Goal: Information Seeking & Learning: Learn about a topic

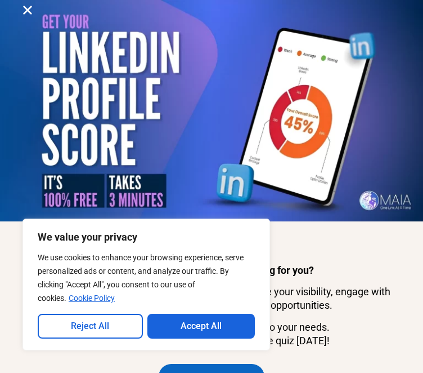
click at [118, 323] on button "Reject All" at bounding box center [90, 326] width 105 height 25
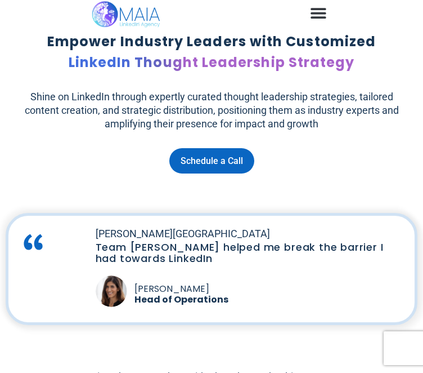
click at [266, 131] on p "Shine on LinkedIn through expertly curated thought leadership strategies, tailo…" at bounding box center [212, 110] width 390 height 41
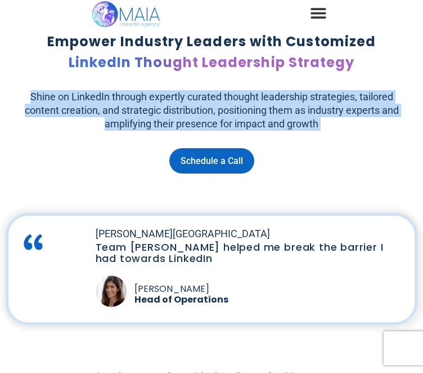
click at [266, 131] on p "Shine on LinkedIn through expertly curated thought leadership strategies, tailo…" at bounding box center [212, 110] width 390 height 41
click at [220, 131] on p "Shine on LinkedIn through expertly curated thought leadership strategies, tailo…" at bounding box center [212, 110] width 390 height 41
click at [213, 131] on p "Shine on LinkedIn through expertly curated thought leadership strategies, tailo…" at bounding box center [212, 110] width 390 height 41
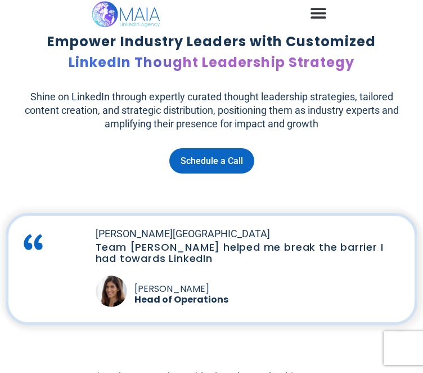
click at [137, 131] on p "Shine on LinkedIn through expertly curated thought leadership strategies, tailo…" at bounding box center [212, 110] width 390 height 41
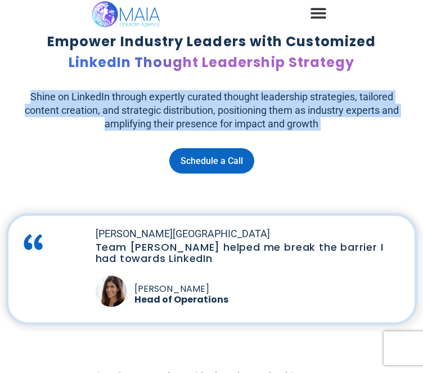
click at [139, 131] on p "Shine on LinkedIn through expertly curated thought leadership strategies, tailo…" at bounding box center [212, 110] width 390 height 41
click at [38, 131] on div "Shine on LinkedIn through expertly curated thought leadership strategies, tailo…" at bounding box center [211, 110] width 401 height 41
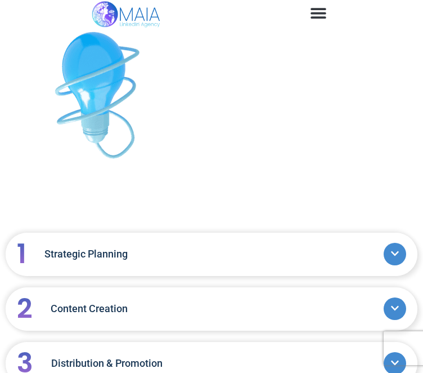
scroll to position [1070, 0]
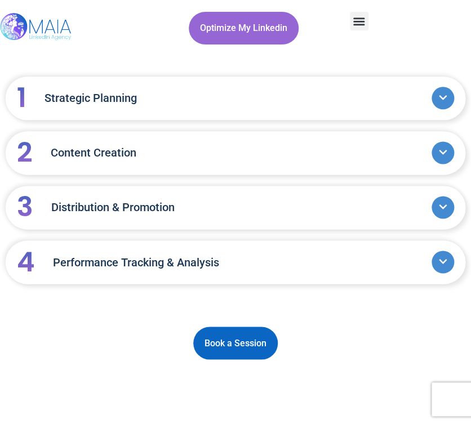
scroll to position [1299, 0]
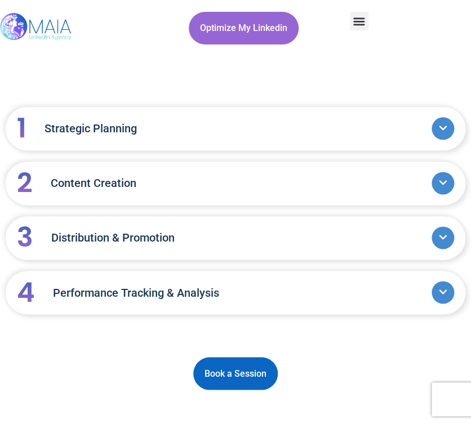
click at [133, 136] on link "1 Strategic Planning" at bounding box center [224, 128] width 414 height 48
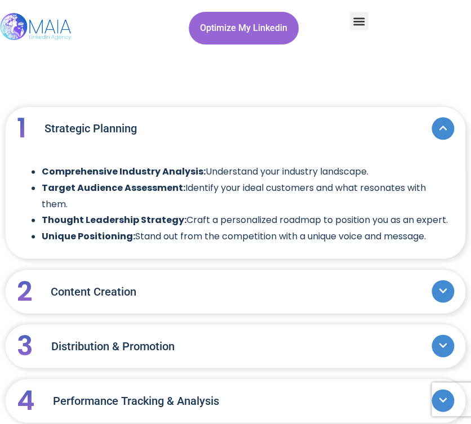
click at [136, 288] on link "2 Content Creation" at bounding box center [224, 291] width 414 height 48
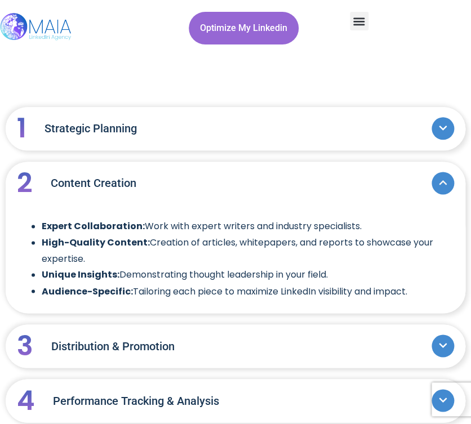
click at [137, 338] on link "3 Distribution & Promotion" at bounding box center [224, 345] width 414 height 48
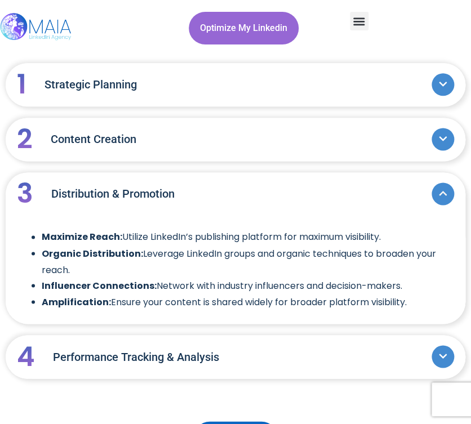
scroll to position [1361, 0]
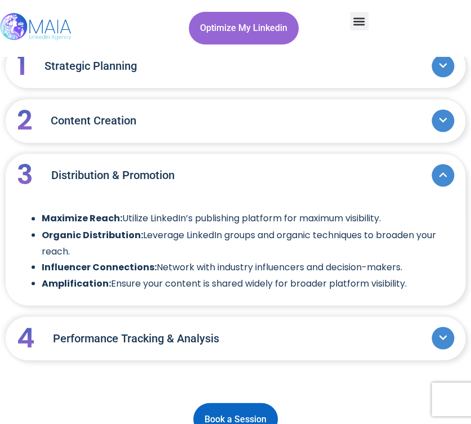
click at [126, 347] on link "4 Performance Tracking & Analysis" at bounding box center [224, 338] width 414 height 48
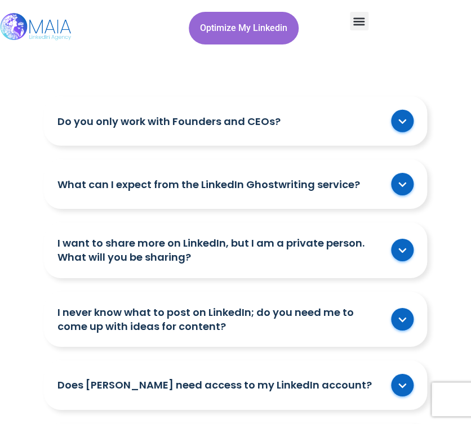
scroll to position [1799, 0]
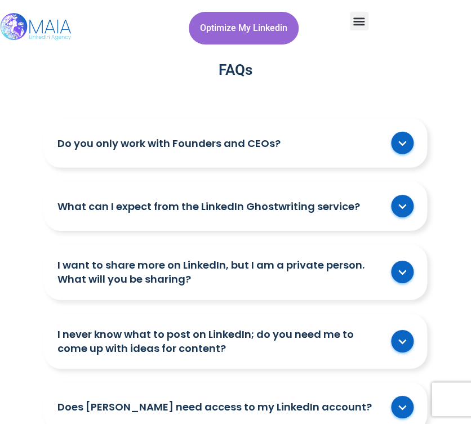
click at [132, 151] on div "Do you only work with Founders and CEOs?" at bounding box center [235, 143] width 383 height 50
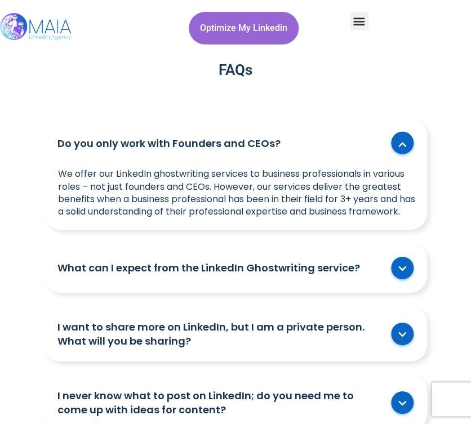
click at [128, 275] on link "What can I expect from the LinkedIn Ghostwriting service?" at bounding box center [221, 268] width 328 height 14
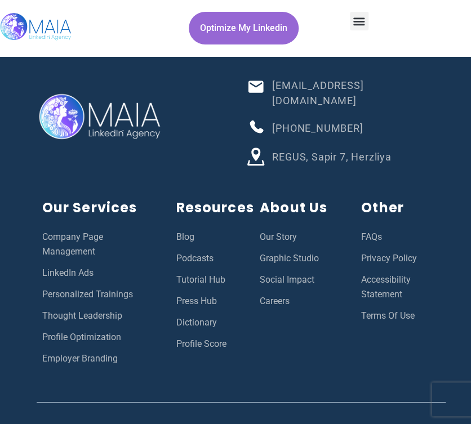
scroll to position [3238, 0]
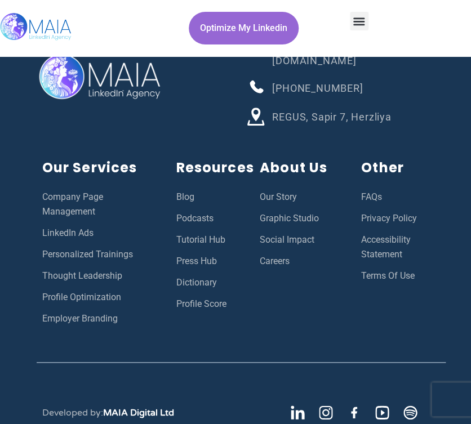
click at [198, 144] on div "[EMAIL_ADDRESS][DOMAIN_NAME] [PHONE_NUMBER] REGUS, Sapir 7, [GEOGRAPHIC_DATA]" at bounding box center [241, 81] width 420 height 129
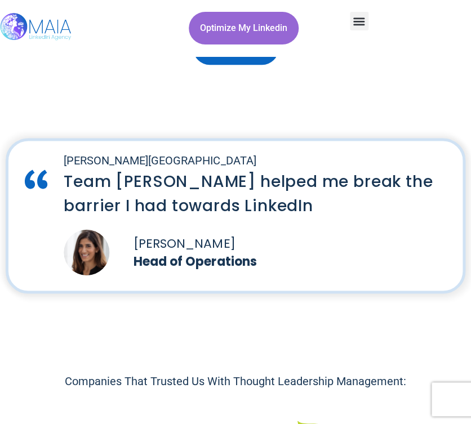
scroll to position [0, 0]
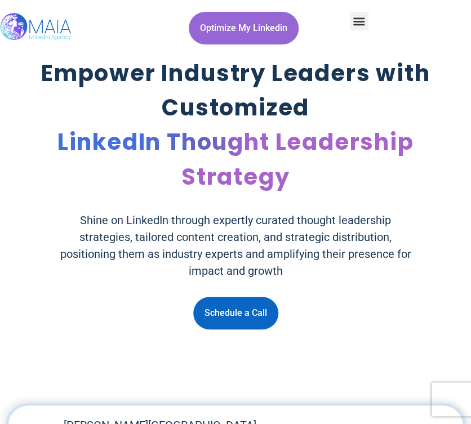
click at [198, 146] on span "LinkedIn Thought Leadership Strategy" at bounding box center [235, 159] width 356 height 66
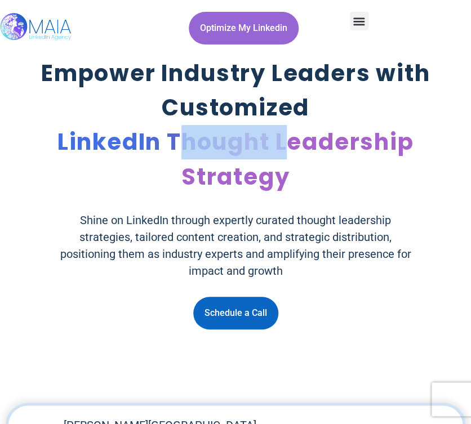
click at [198, 146] on span "LinkedIn Thought Leadership Strategy" at bounding box center [235, 159] width 356 height 66
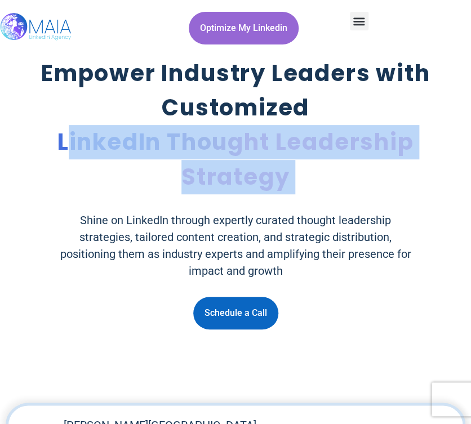
click at [198, 146] on span "LinkedIn Thought Leadership Strategy" at bounding box center [235, 159] width 356 height 66
click at [160, 142] on span "LinkedIn Thought Leadership Strategy" at bounding box center [235, 159] width 356 height 66
click at [163, 142] on span "LinkedIn Thought Leadership Strategy" at bounding box center [235, 159] width 356 height 66
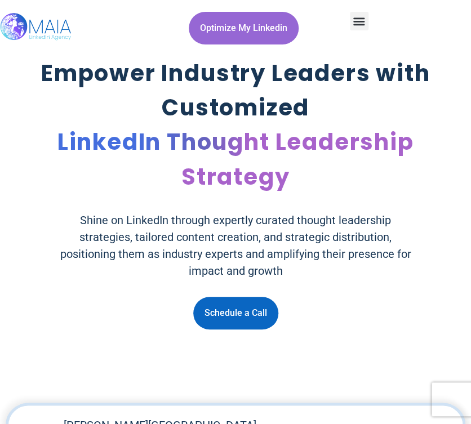
click at [142, 178] on h1 "Empower Industry Leaders with Customized LinkedIn Thought Leadership Strategy" at bounding box center [235, 125] width 395 height 138
